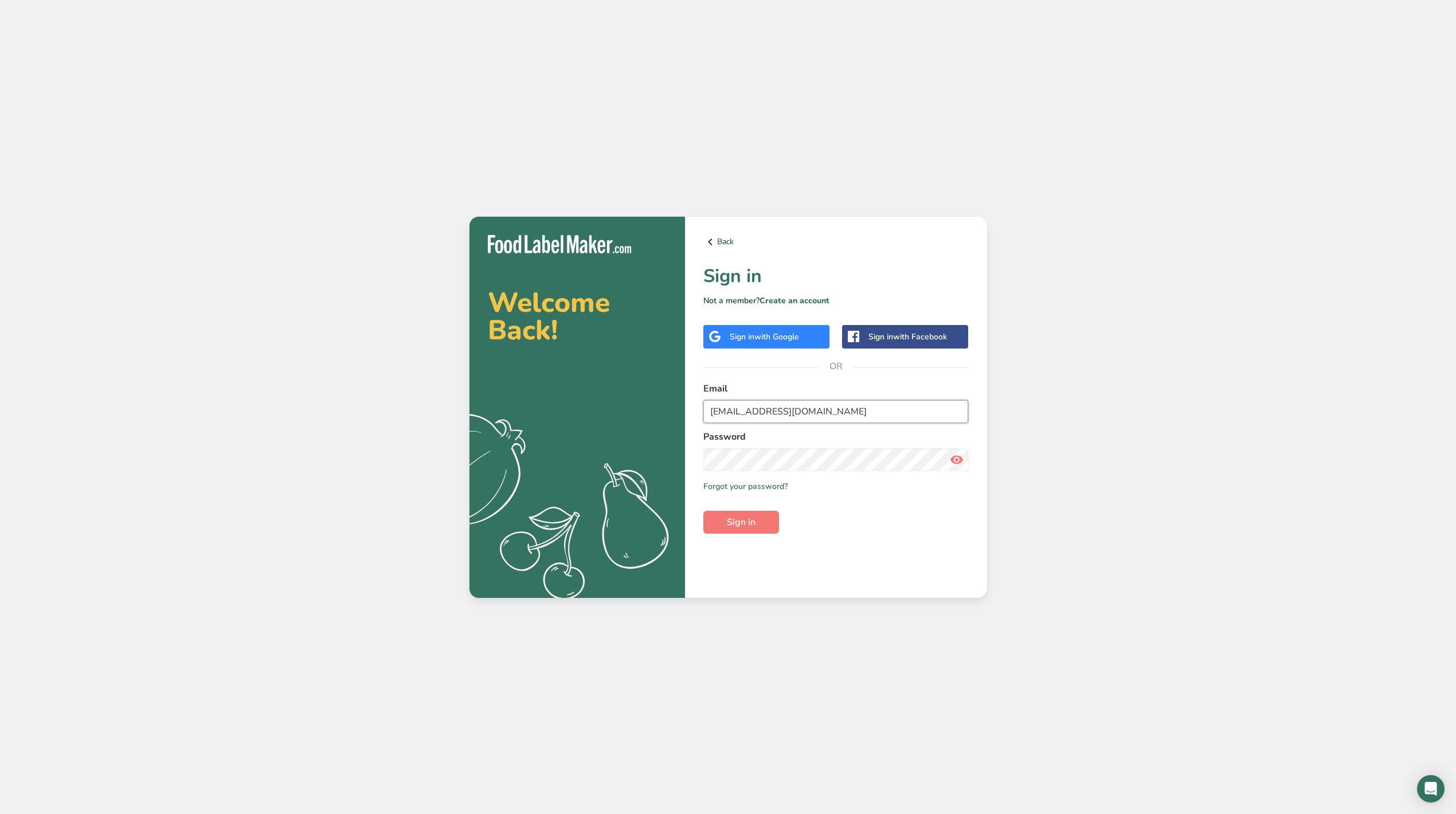
click at [755, 414] on input "[EMAIL_ADDRESS][DOMAIN_NAME]" at bounding box center [836, 411] width 266 height 23
type input "[PERSON_NAME][EMAIL_ADDRESS][DOMAIN_NAME]"
click at [757, 521] on button "Sign in" at bounding box center [741, 522] width 76 height 23
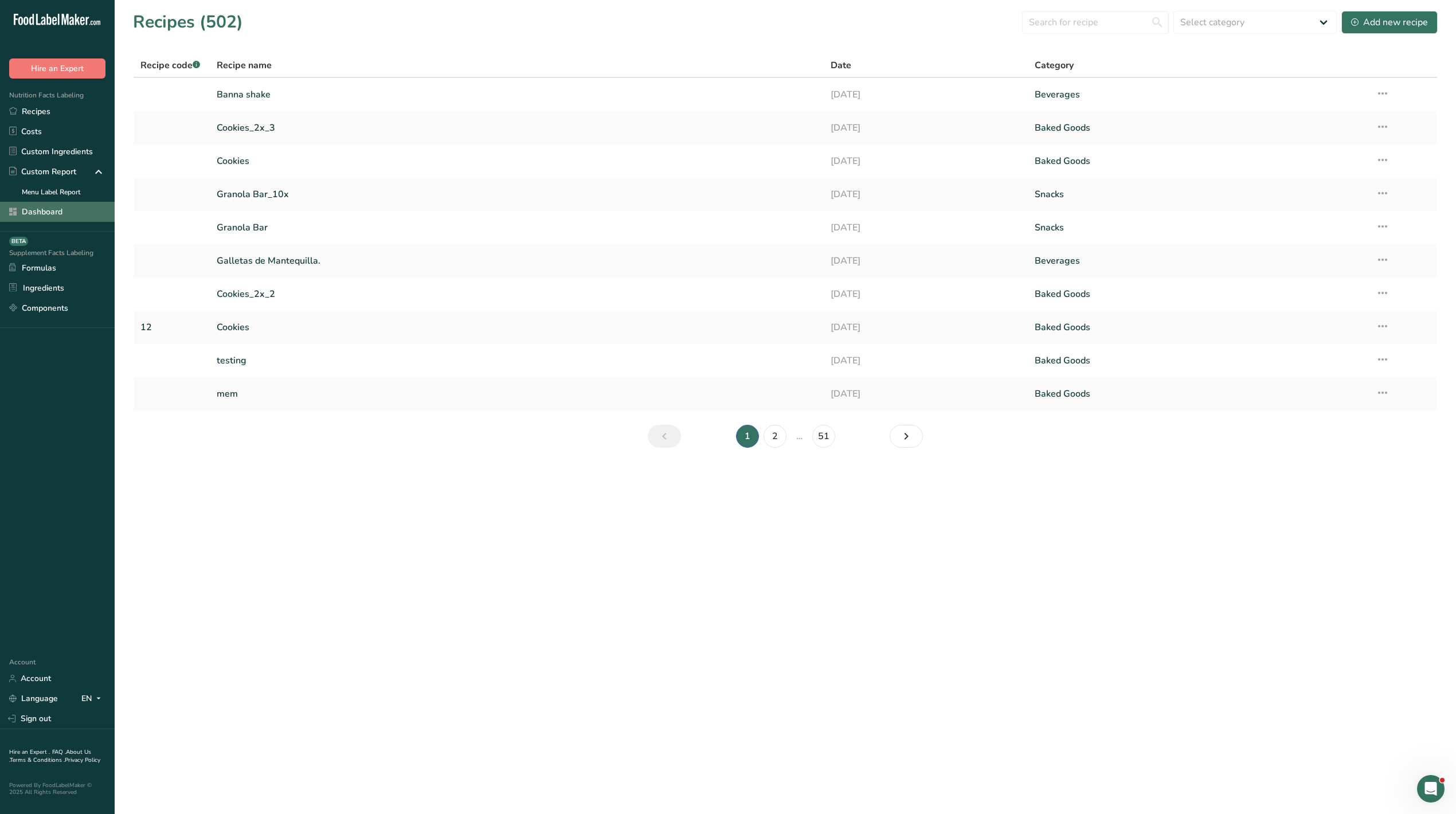
click at [58, 211] on link "Dashboard" at bounding box center [57, 212] width 115 height 21
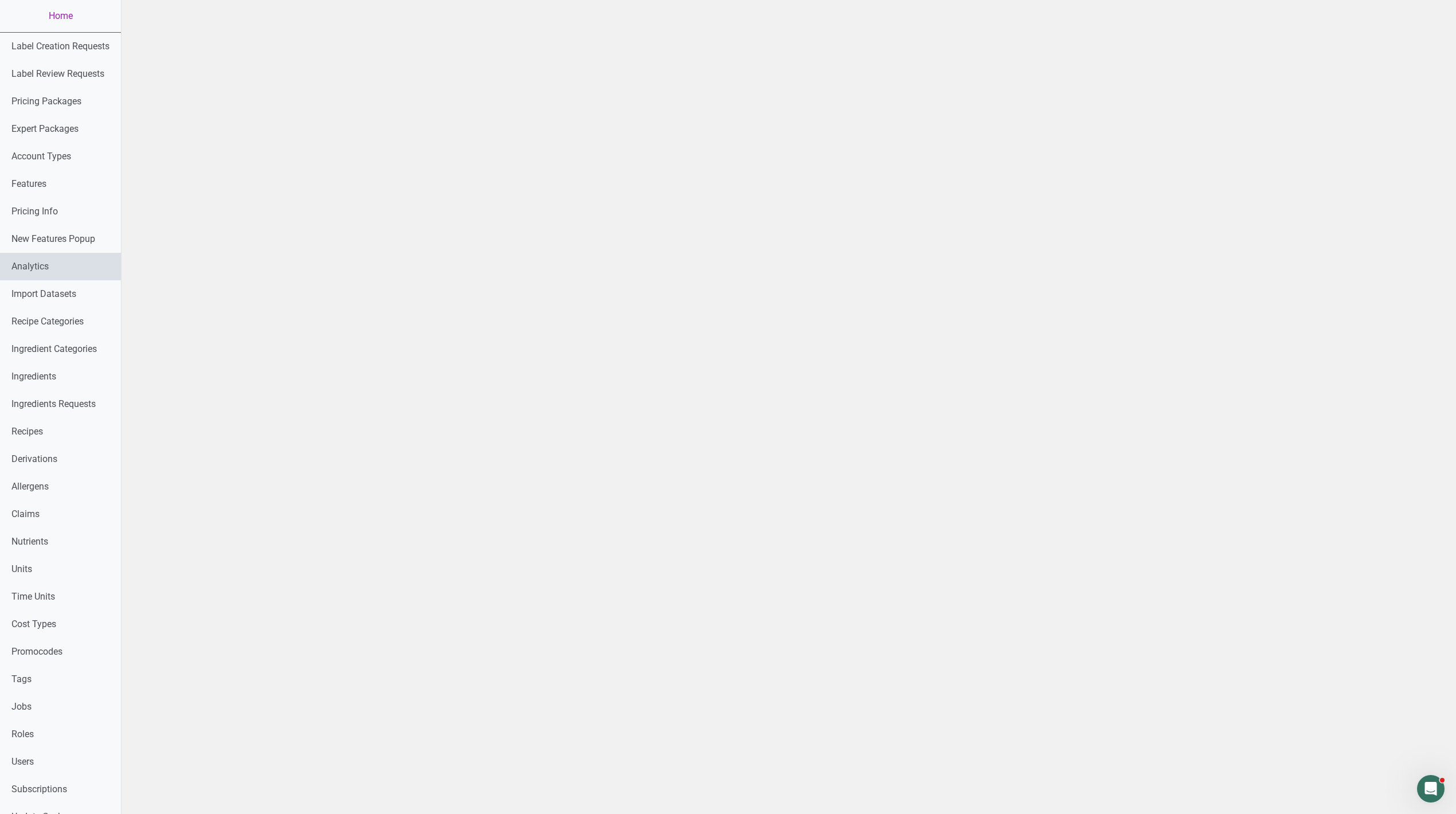
click at [56, 266] on link "Analytics" at bounding box center [61, 266] width 121 height 27
select select "7"
select select "2025"
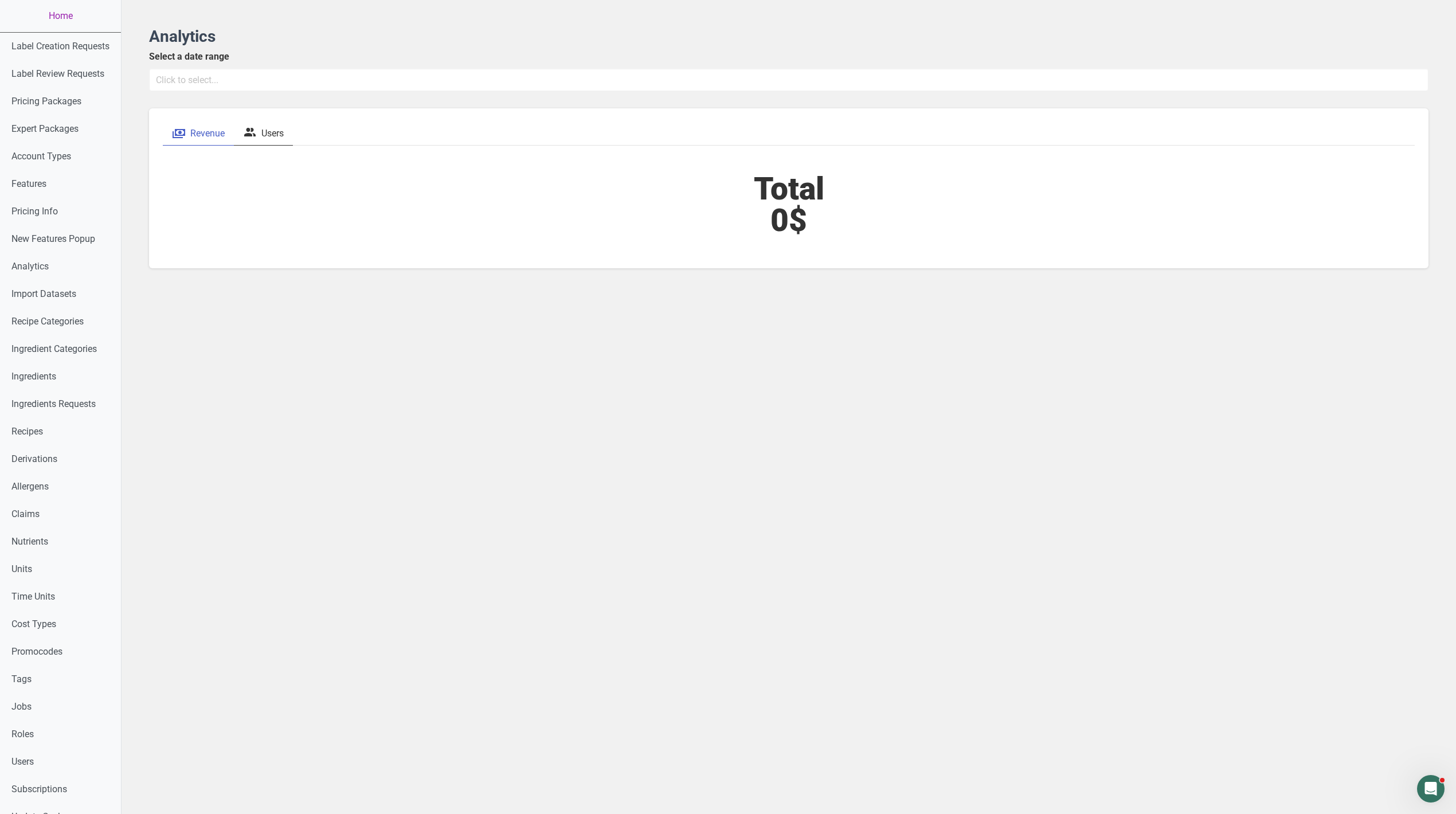
click at [267, 129] on span "Users" at bounding box center [272, 133] width 22 height 14
click at [243, 72] on input "text" at bounding box center [789, 79] width 1280 height 23
click at [191, 108] on link at bounding box center [180, 112] width 29 height 23
select select "6"
click at [239, 166] on span "1" at bounding box center [237, 170] width 4 height 8
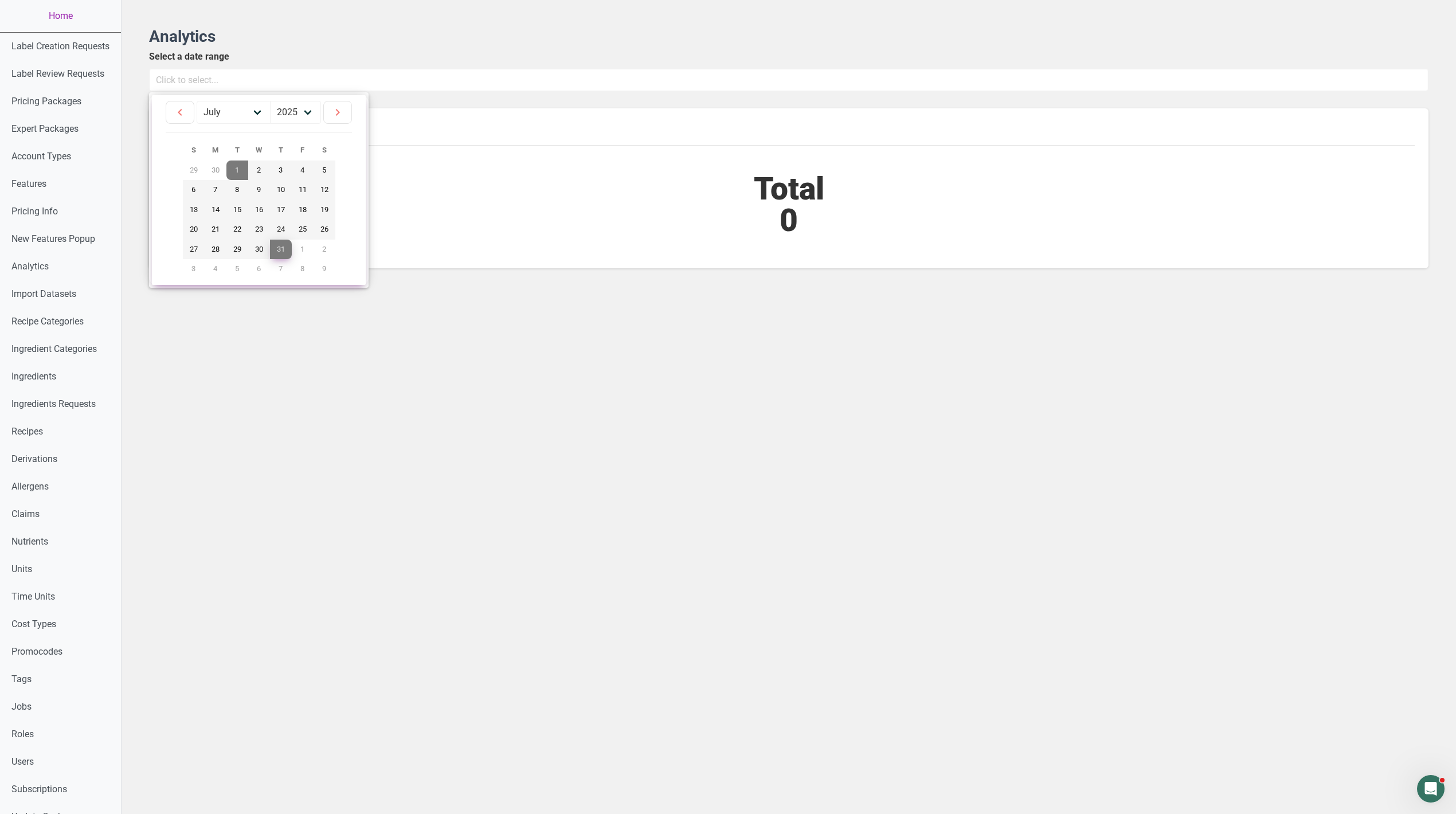
click at [280, 243] on link "31" at bounding box center [280, 250] width 21 height 21
type input "[DATE] - [DATE]"
